Goal: Navigation & Orientation: Go to known website

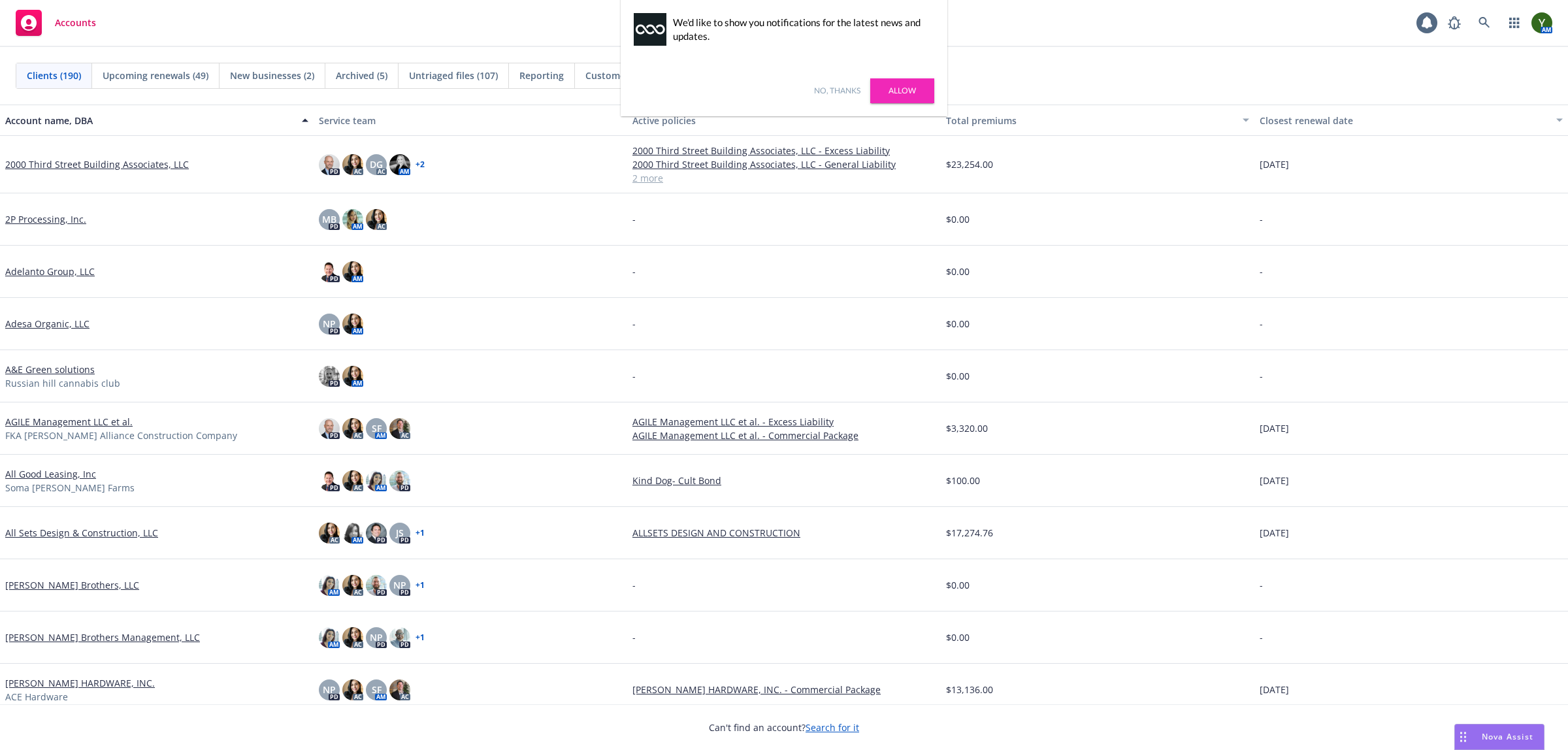
click at [830, 83] on div "No, thanks [PERSON_NAME]" at bounding box center [784, 91] width 327 height 51
click at [830, 85] on link "No, thanks" at bounding box center [837, 91] width 46 height 11
